Goal: Communication & Community: Answer question/provide support

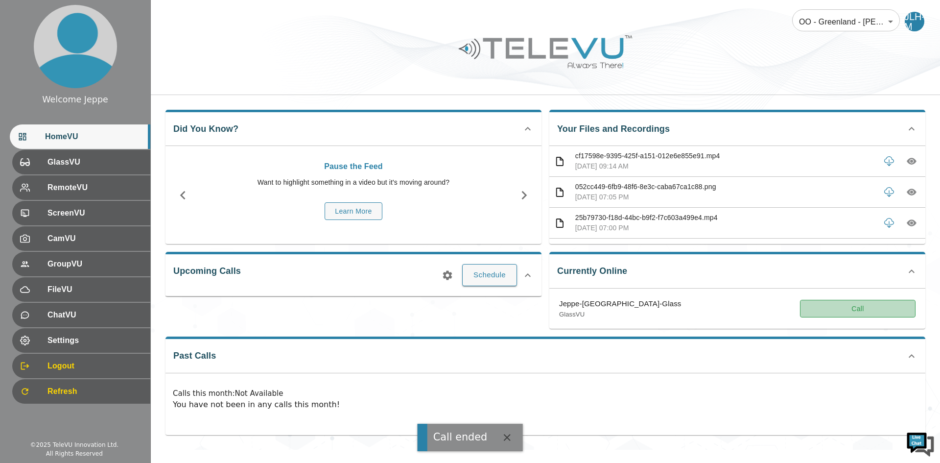
click at [828, 313] on button "Call" at bounding box center [858, 309] width 116 height 18
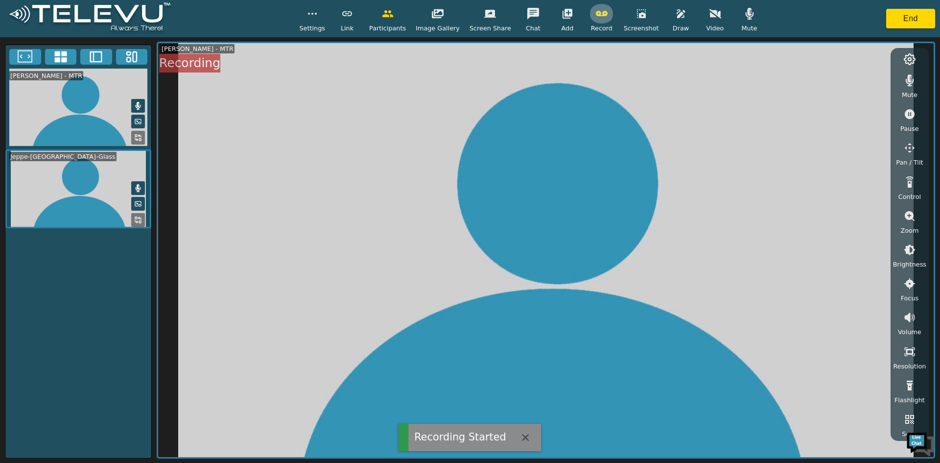
click at [596, 16] on icon "button" at bounding box center [602, 13] width 12 height 5
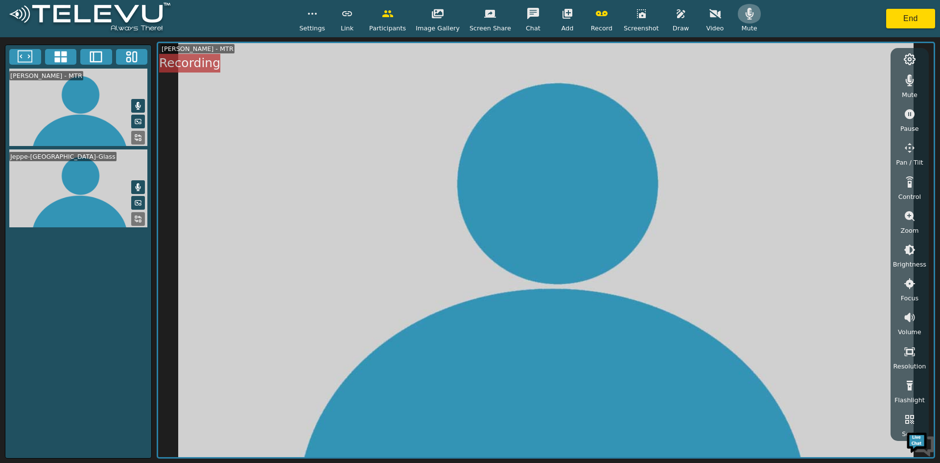
click at [746, 16] on icon "button" at bounding box center [750, 14] width 8 height 12
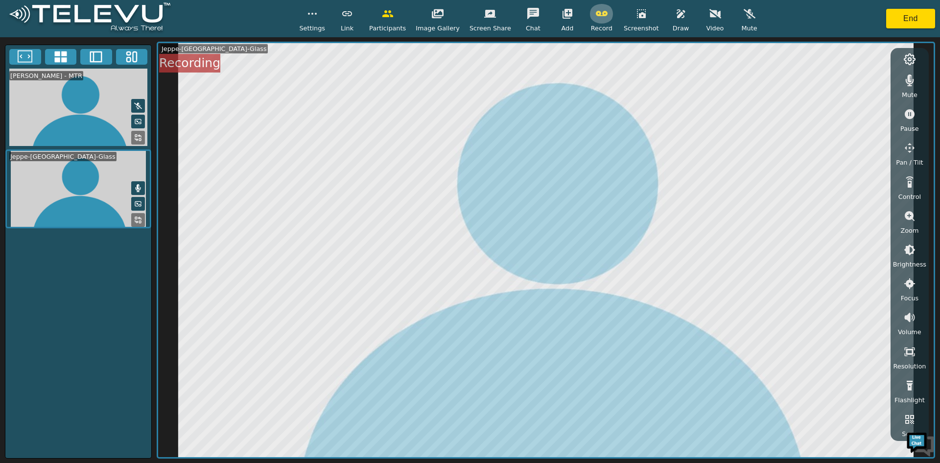
click at [596, 16] on icon "button" at bounding box center [602, 13] width 12 height 5
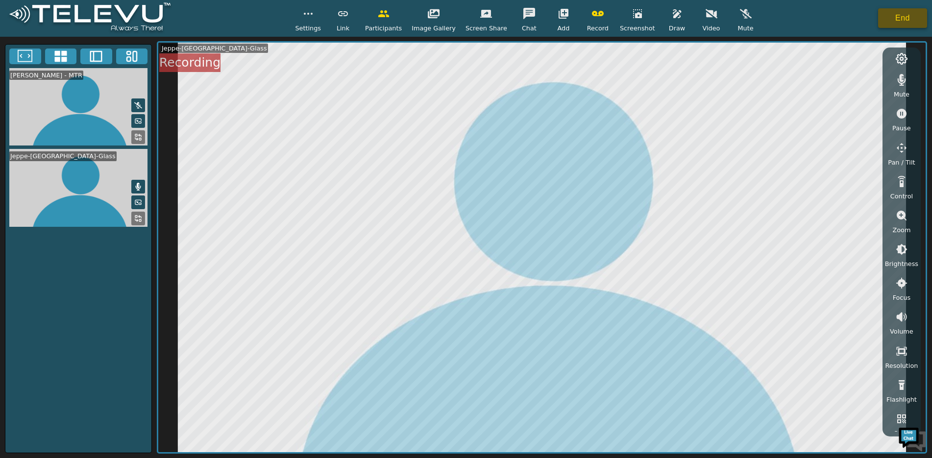
click at [909, 20] on button "End" at bounding box center [902, 18] width 49 height 20
